Goal: Task Accomplishment & Management: Manage account settings

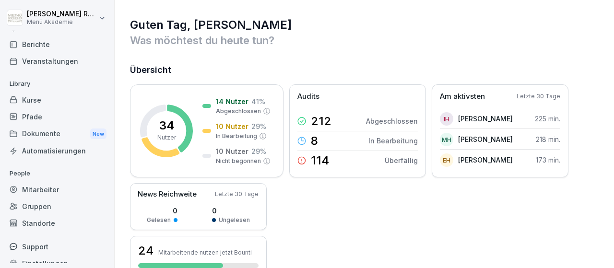
scroll to position [56, 0]
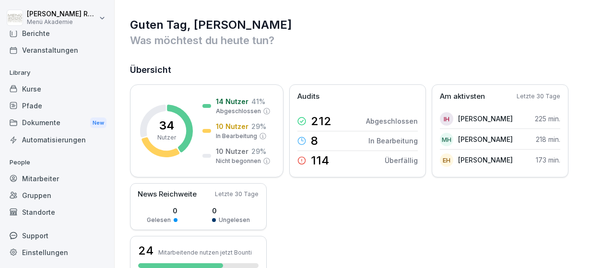
click at [49, 209] on div "Standorte" at bounding box center [57, 212] width 105 height 17
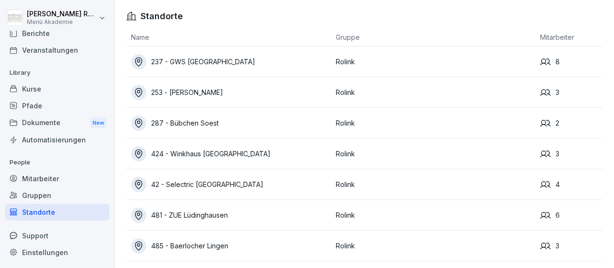
click at [205, 213] on div "481 - ZUE Lüdinghausen" at bounding box center [231, 215] width 200 height 15
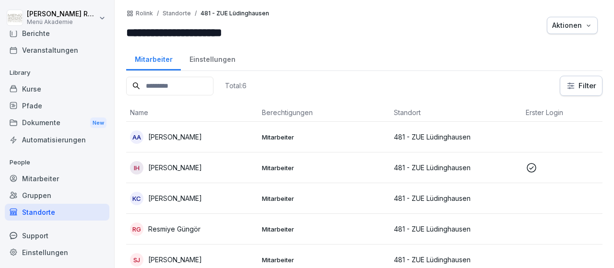
click at [140, 140] on div "AA" at bounding box center [136, 136] width 13 height 13
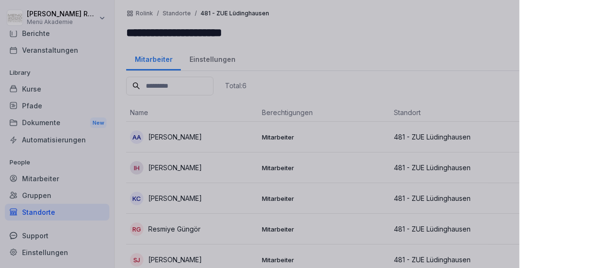
scroll to position [56, 0]
click at [140, 140] on div at bounding box center [307, 134] width 614 height 268
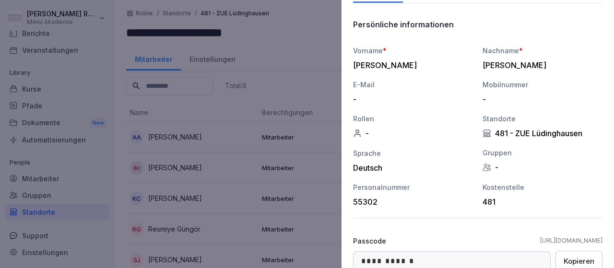
scroll to position [152, 0]
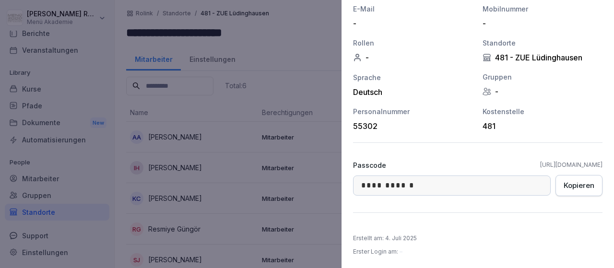
click at [575, 186] on div "Kopieren" at bounding box center [578, 185] width 31 height 11
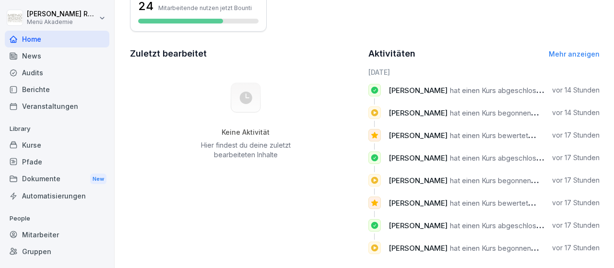
scroll to position [255, 0]
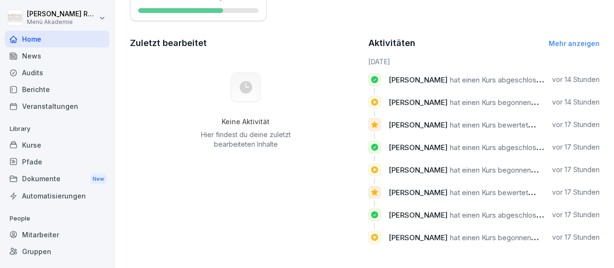
click at [48, 235] on div "Mitarbeiter" at bounding box center [57, 234] width 105 height 17
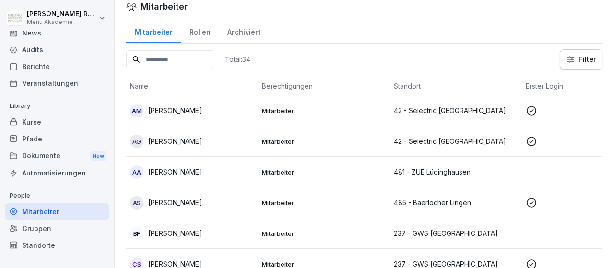
scroll to position [23, 0]
click at [136, 173] on div "AA" at bounding box center [136, 171] width 13 height 13
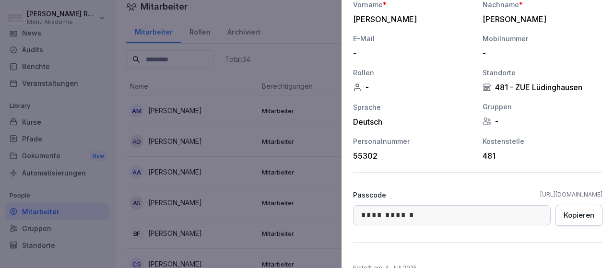
scroll to position [152, 0]
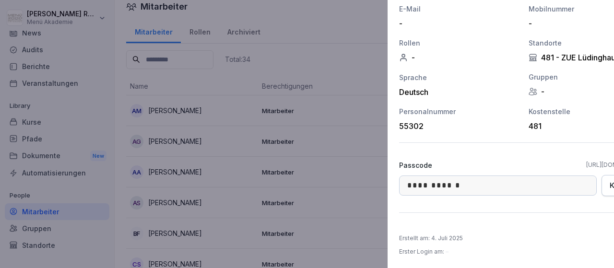
click at [304, 60] on div at bounding box center [307, 134] width 614 height 268
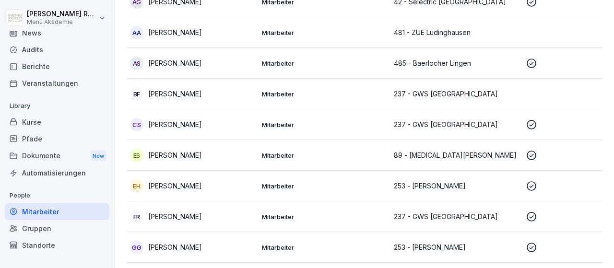
scroll to position [0, 0]
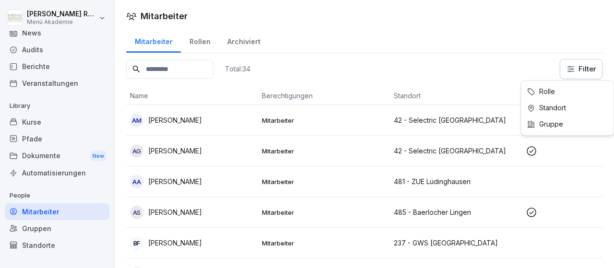
click at [572, 74] on html "[PERSON_NAME] Menü Akademie Home News Audits Berichte Veranstaltungen Library K…" at bounding box center [307, 134] width 614 height 268
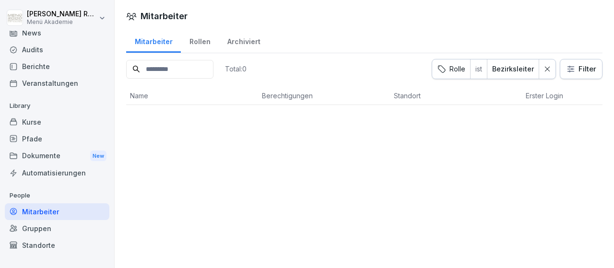
scroll to position [23, 0]
click at [546, 68] on icon at bounding box center [547, 69] width 7 height 7
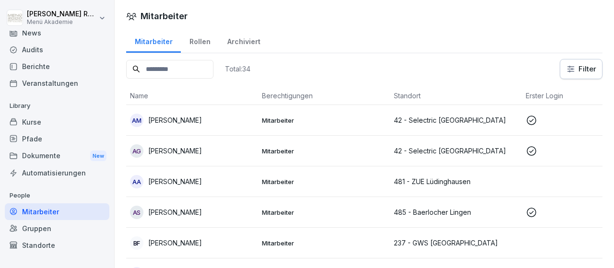
click at [58, 243] on div "Standorte" at bounding box center [57, 245] width 105 height 17
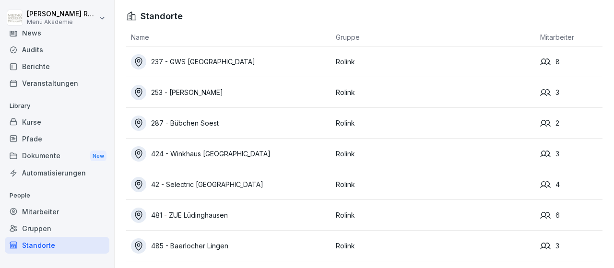
click at [58, 243] on div "Standorte" at bounding box center [57, 245] width 105 height 17
